Goal: Information Seeking & Learning: Learn about a topic

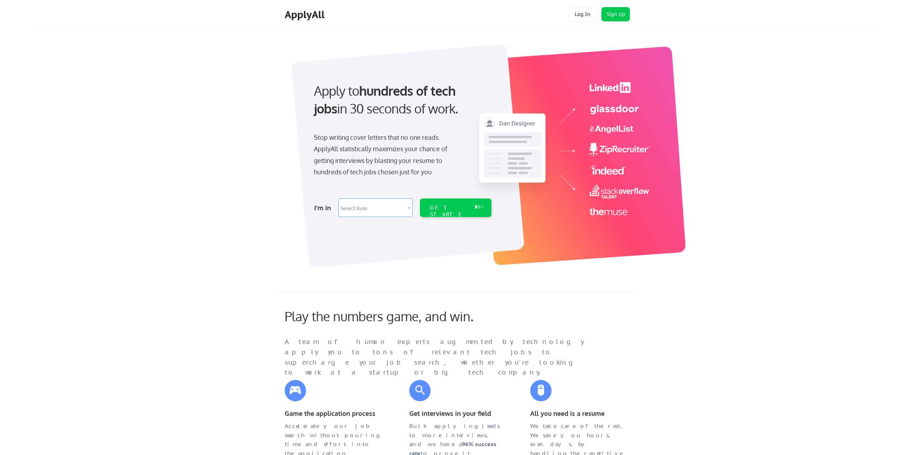
click at [338, 199] on select "Select Role Software Engineering Product Management Customer Success Sales UI/U…" at bounding box center [375, 208] width 74 height 19
select select ""it_security""
click option "IT/Cybersecurity" at bounding box center [0, 0] width 0 height 0
select select ""it_security""
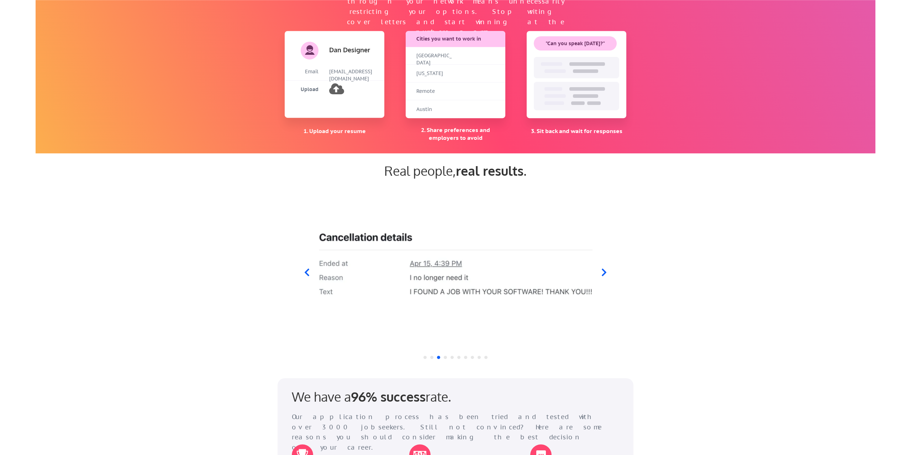
scroll to position [544, 0]
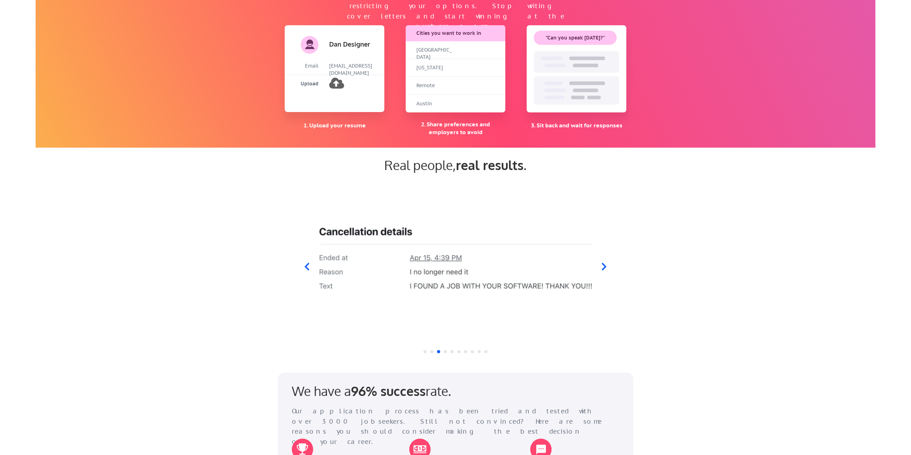
click at [606, 266] on icon at bounding box center [604, 266] width 5 height 7
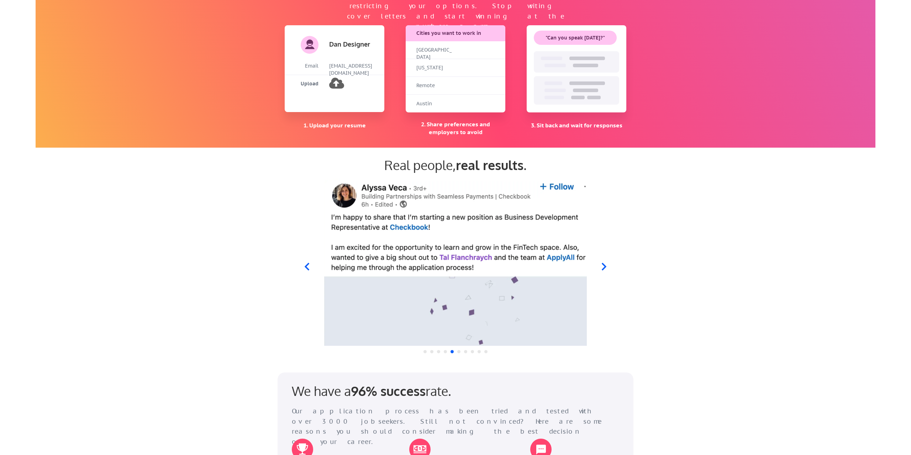
click at [612, 267] on div at bounding box center [455, 261] width 350 height 167
click at [607, 265] on icon at bounding box center [604, 266] width 9 height 9
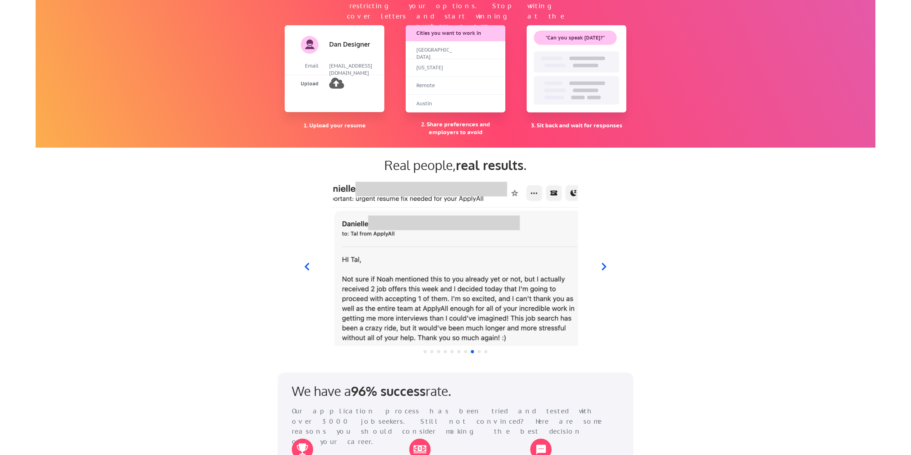
click at [308, 262] on icon at bounding box center [306, 266] width 9 height 9
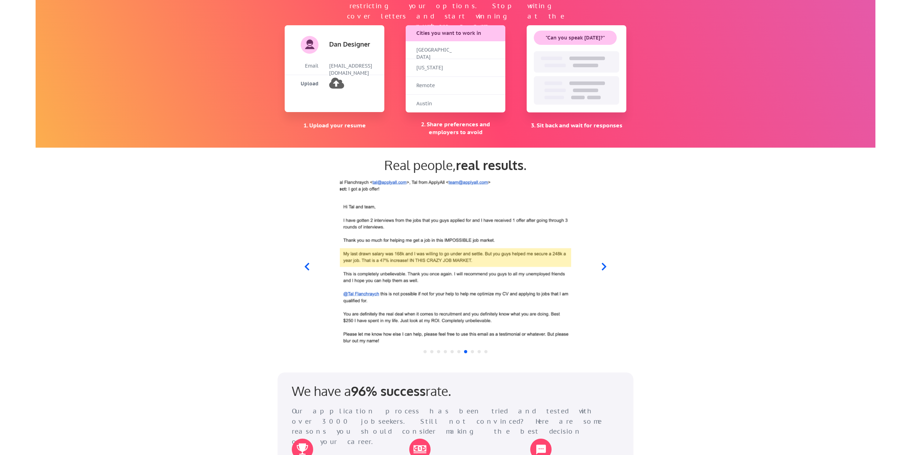
click at [601, 264] on icon at bounding box center [604, 266] width 9 height 9
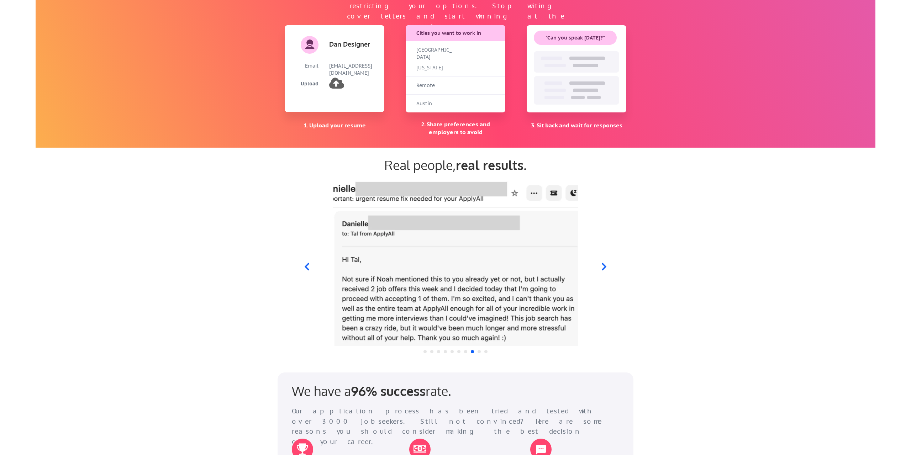
click at [601, 264] on icon at bounding box center [604, 266] width 9 height 9
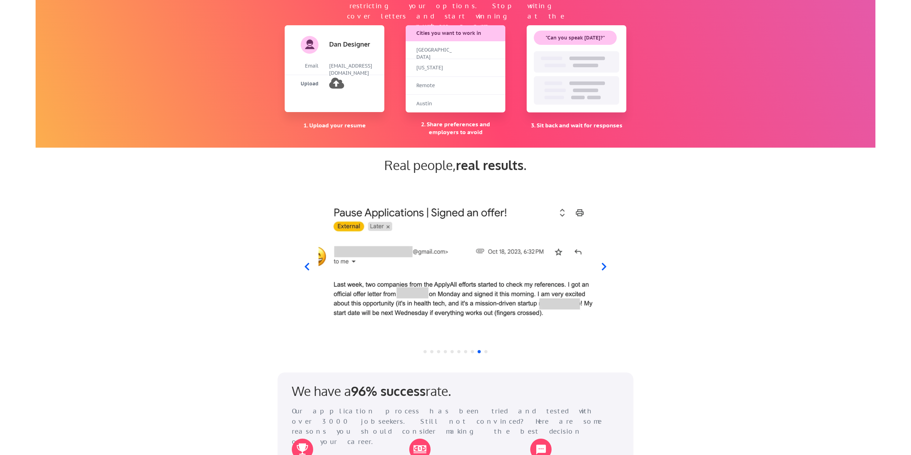
click at [601, 264] on icon at bounding box center [604, 266] width 9 height 9
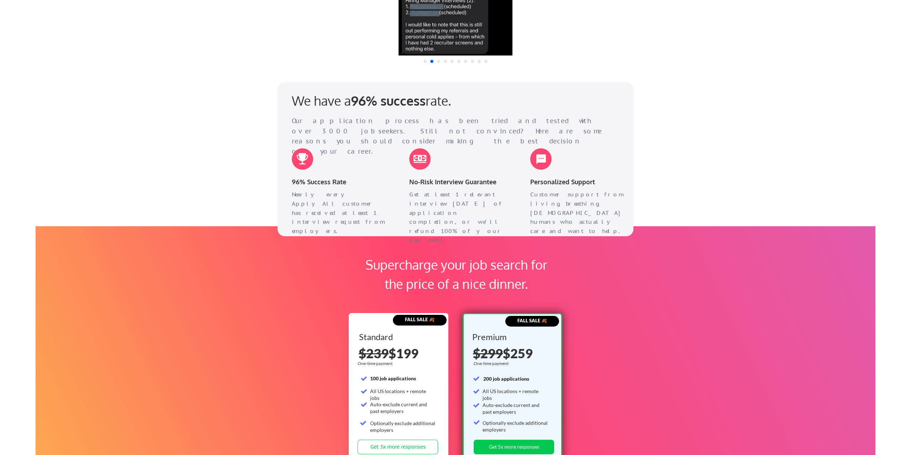
scroll to position [871, 0]
